Goal: Task Accomplishment & Management: Use online tool/utility

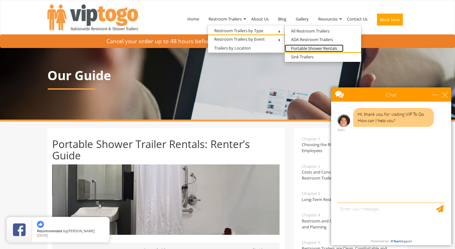
click at [299, 50] on link "Portable Shower Rentals" at bounding box center [314, 49] width 59 height 8
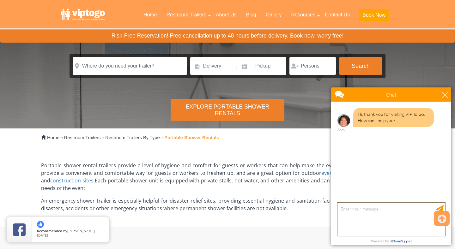
click at [350, 210] on textarea "type your message" at bounding box center [391, 219] width 107 height 33
type textarea "Do you service [US_STATE]>"
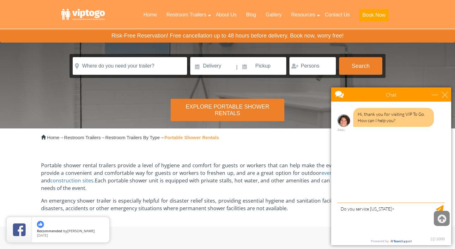
click at [439, 221] on icon at bounding box center [442, 219] width 9 height 15
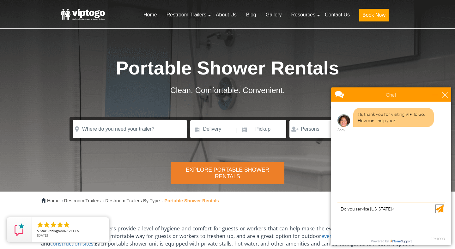
click at [439, 210] on div "Send Message" at bounding box center [440, 209] width 8 height 8
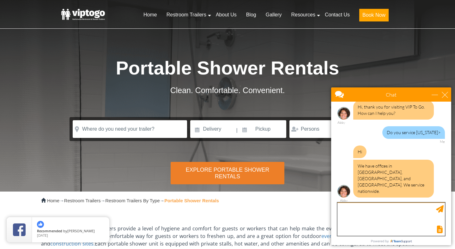
scroll to position [9, 0]
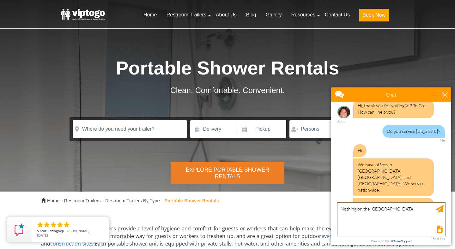
type textarea "Nothing on the [GEOGRAPHIC_DATA]?"
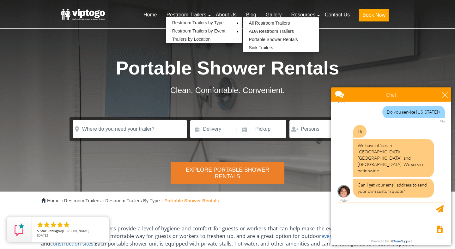
click at [150, 216] on div "Portable shower rental trailers provide a level of hygiene and comfort for gues…" at bounding box center [227, 251] width 373 height 80
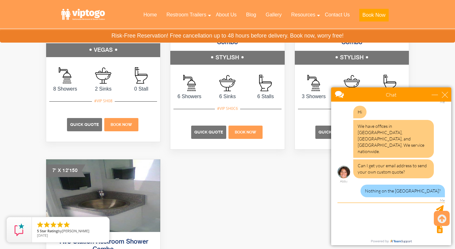
scroll to position [455, 0]
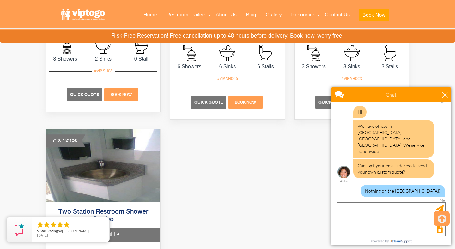
click at [370, 218] on textarea "type your message" at bounding box center [391, 219] width 107 height 33
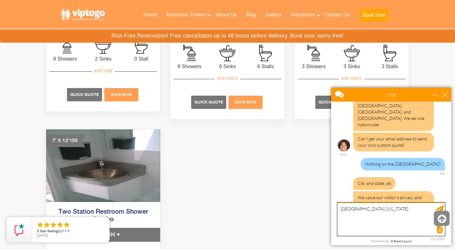
type textarea "[GEOGRAPHIC_DATA], [US_STATE]"
click at [443, 219] on icon at bounding box center [442, 219] width 9 height 15
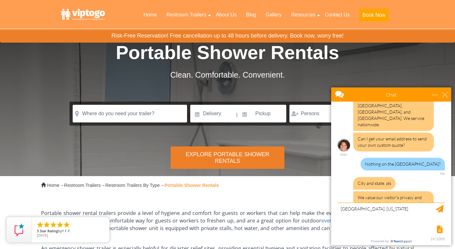
scroll to position [0, 0]
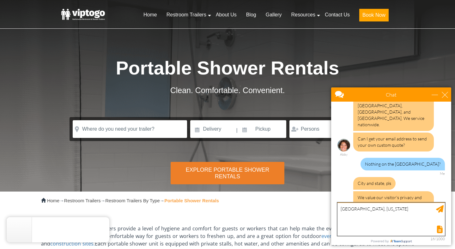
click at [385, 215] on textarea "[GEOGRAPHIC_DATA], [US_STATE]" at bounding box center [391, 219] width 107 height 33
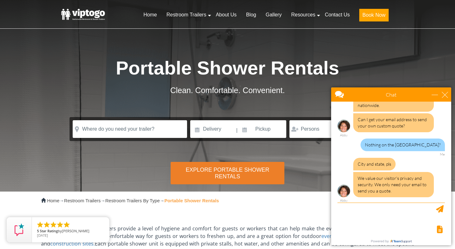
click at [290, 226] on p "Portable shower rental trailers provide a level of hygiene and comfort for gues…" at bounding box center [227, 240] width 373 height 30
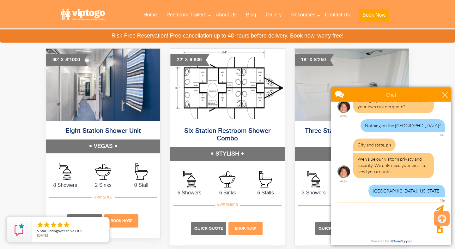
scroll to position [119, 0]
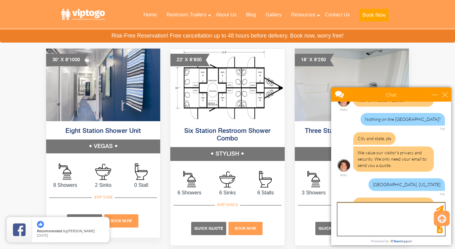
click at [360, 212] on textarea "type your message" at bounding box center [391, 219] width 107 height 33
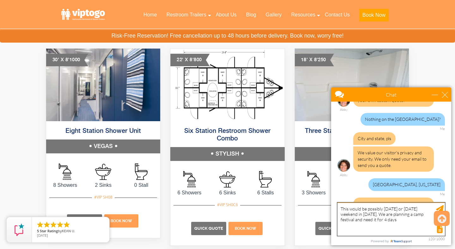
type textarea "This would be possibly [DATE] or [DATE] weekend in [DATE]. We are planning a ca…"
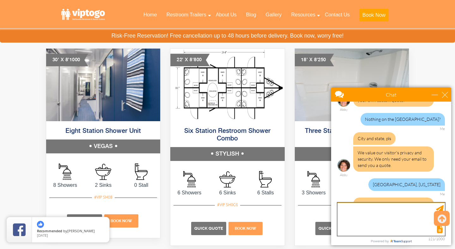
scroll to position [157, 0]
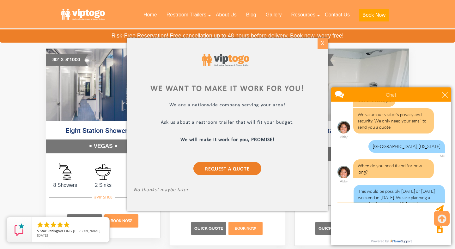
click at [322, 46] on div "X" at bounding box center [323, 43] width 10 height 11
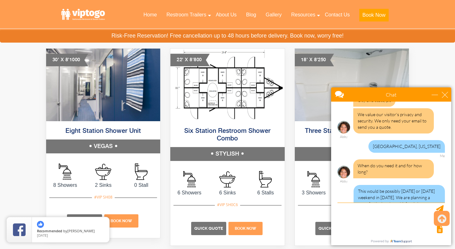
scroll to position [176, 0]
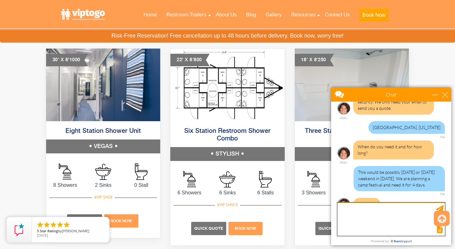
click at [357, 209] on textarea "type your message" at bounding box center [391, 219] width 107 height 33
type textarea "[DATE]-[DATE]"
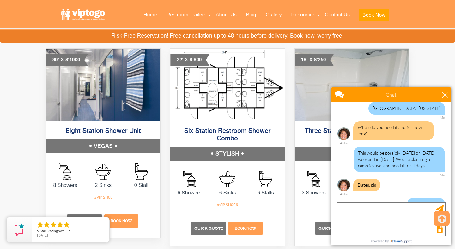
scroll to position [215, 0]
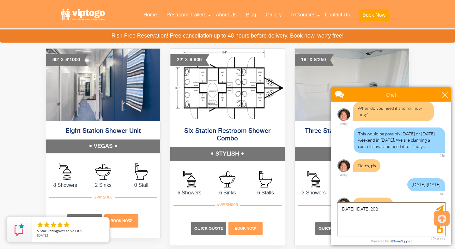
type textarea "[DATE]-[DATE]"
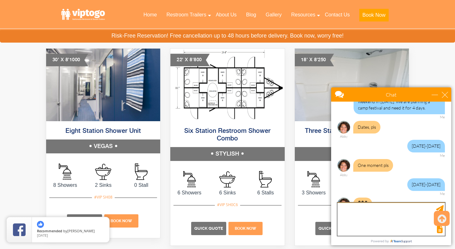
scroll to position [272, 0]
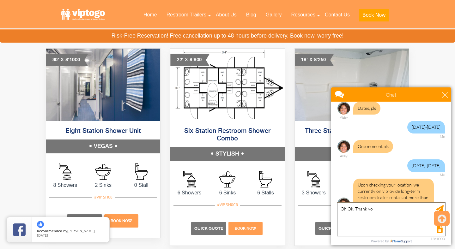
type textarea "Oh Ok. Thank you"
